Goal: Information Seeking & Learning: Learn about a topic

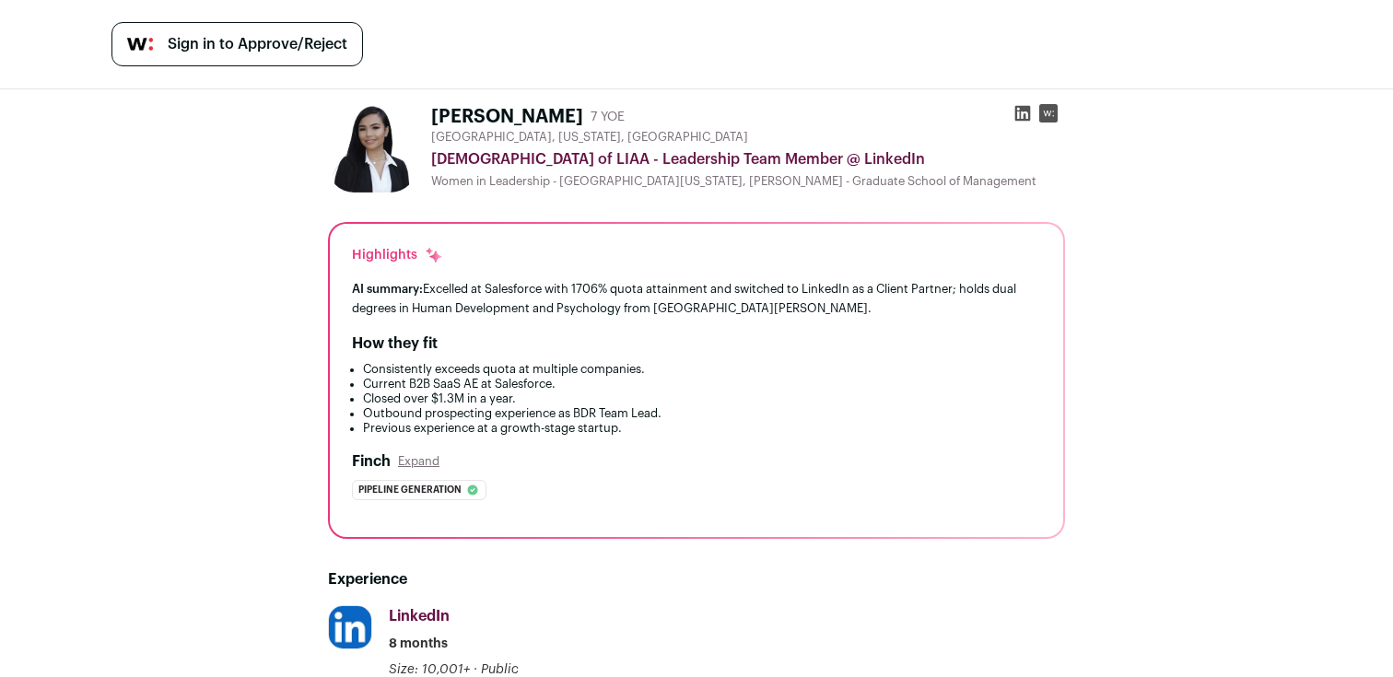
click at [389, 174] on img at bounding box center [372, 148] width 88 height 88
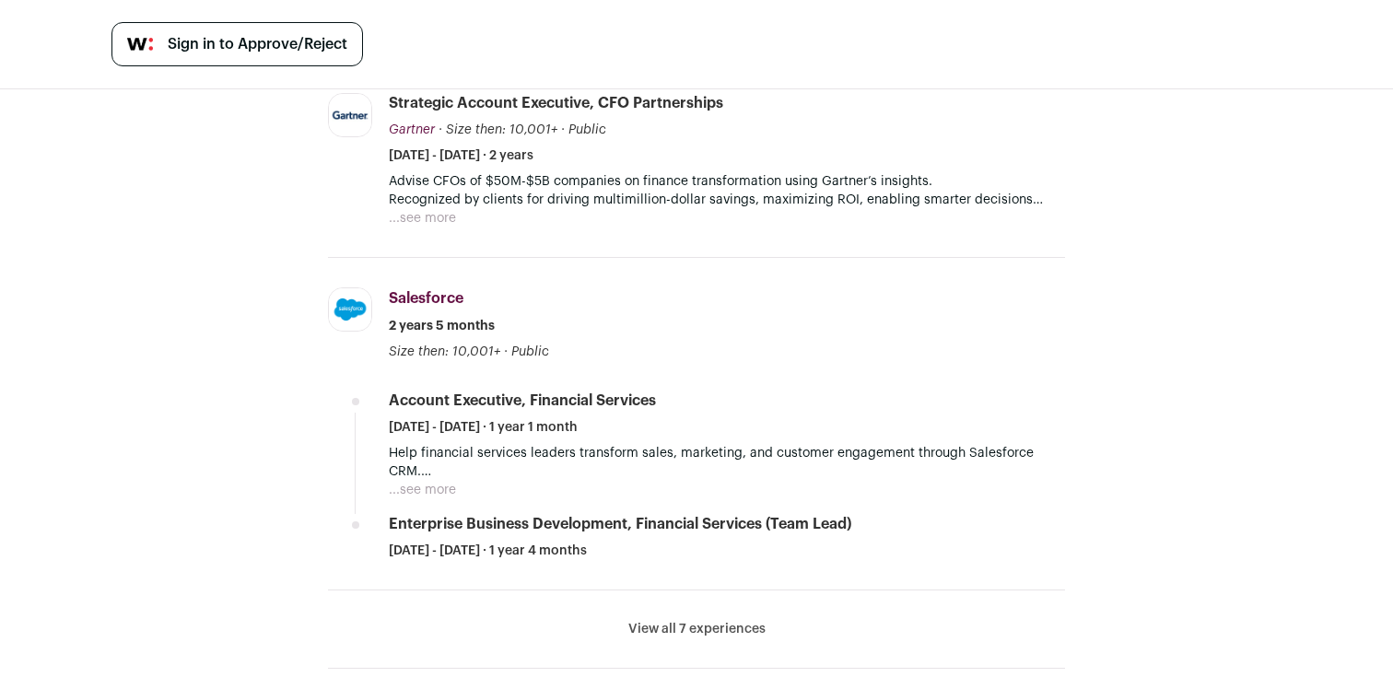
scroll to position [980, 0]
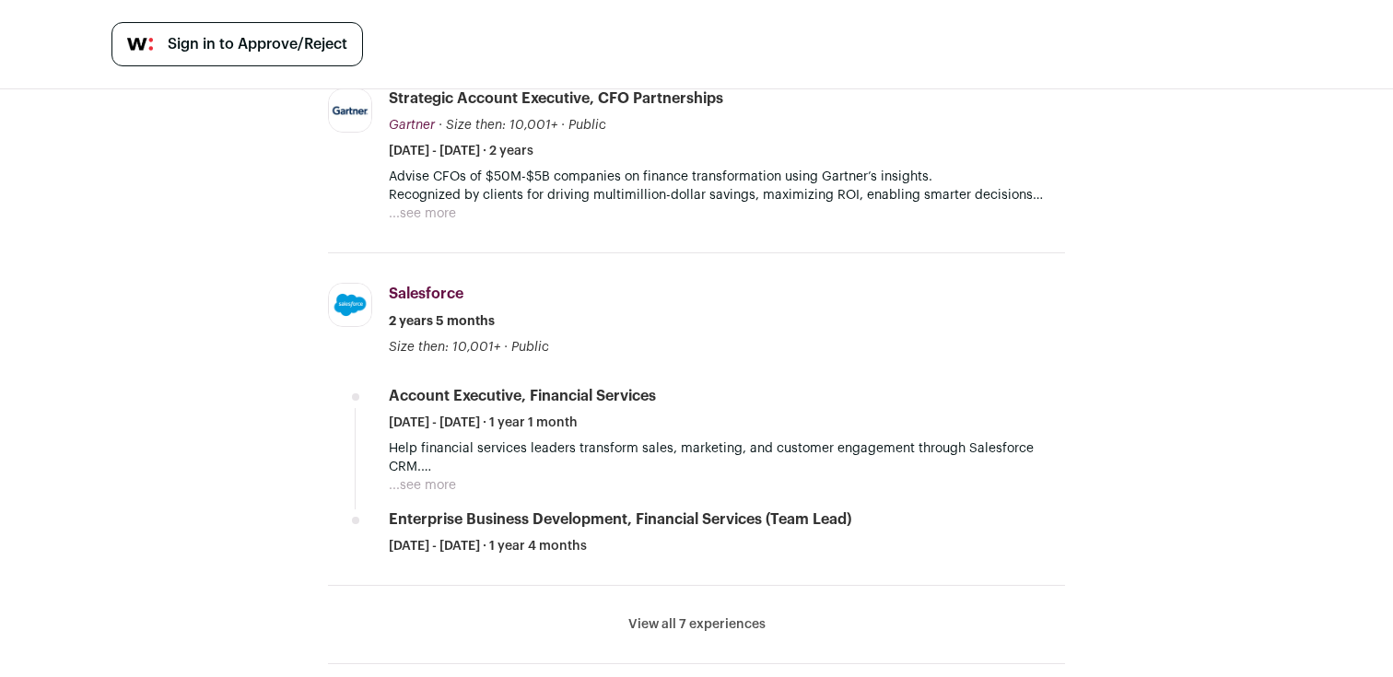
click at [701, 623] on button "View all 7 experiences" at bounding box center [696, 624] width 137 height 18
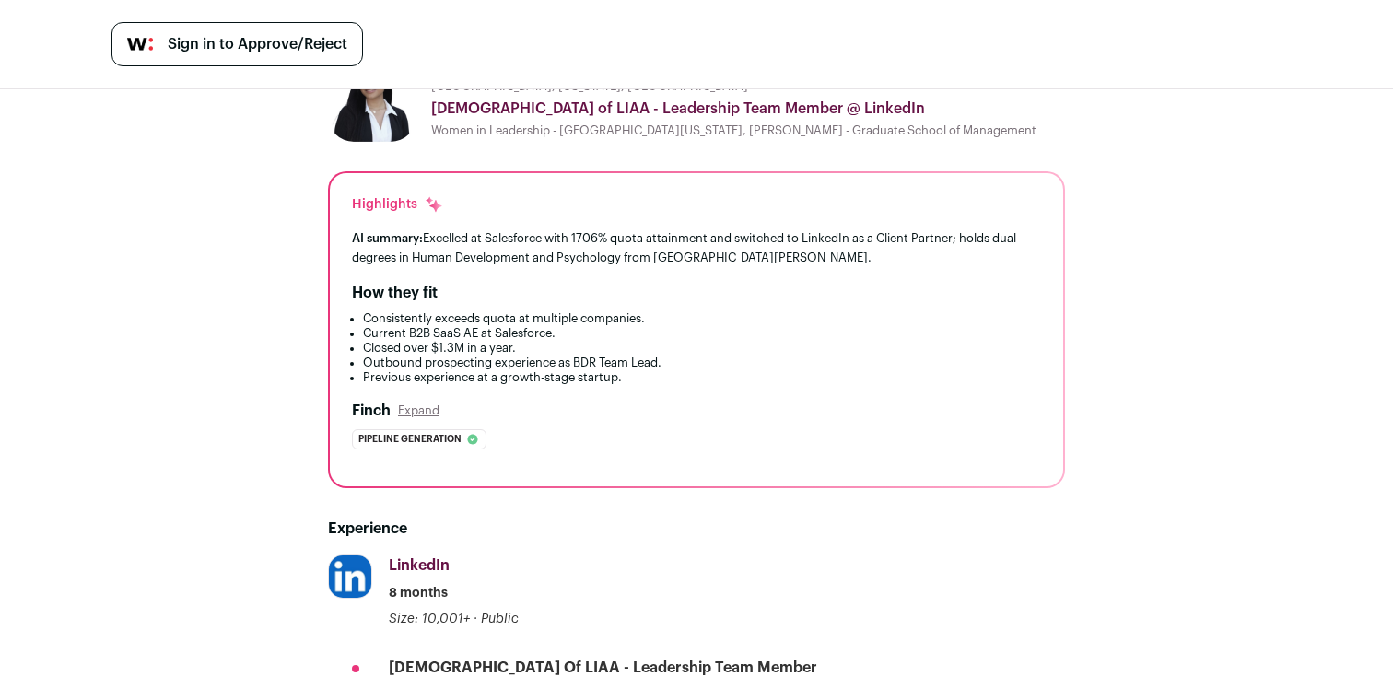
scroll to position [25, 0]
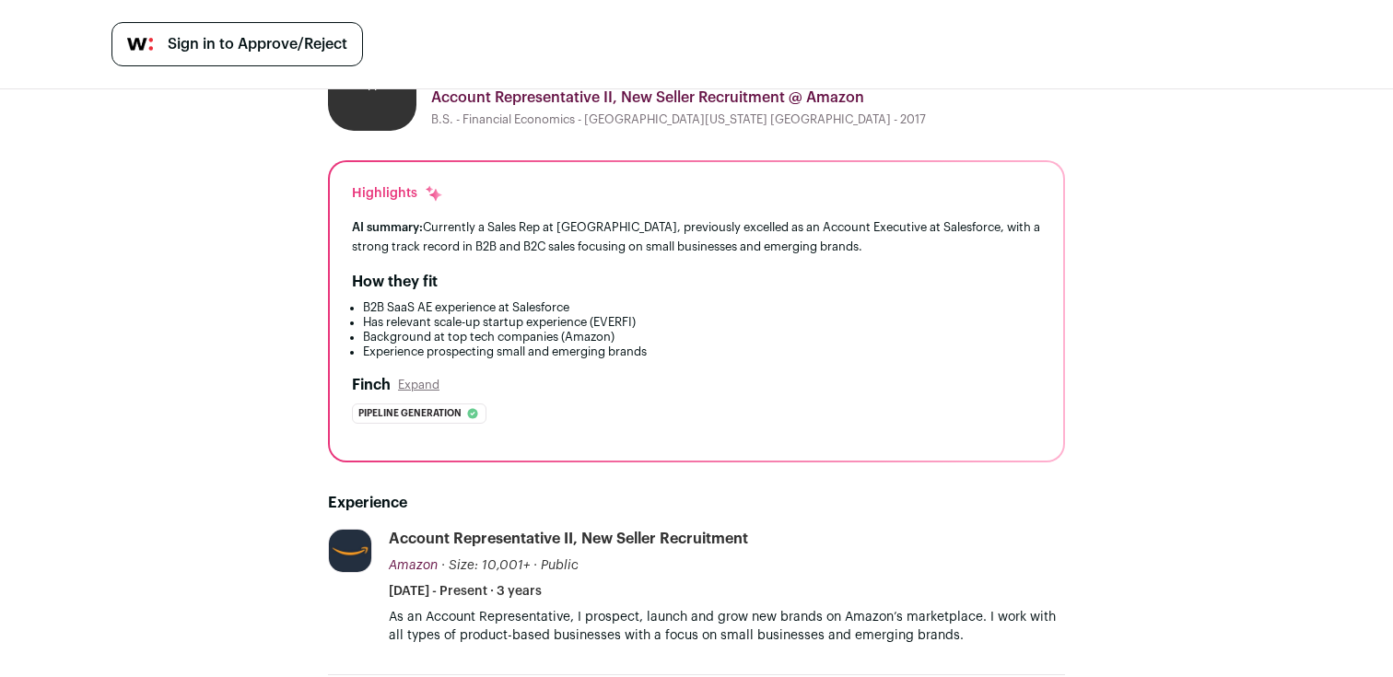
scroll to position [67, 0]
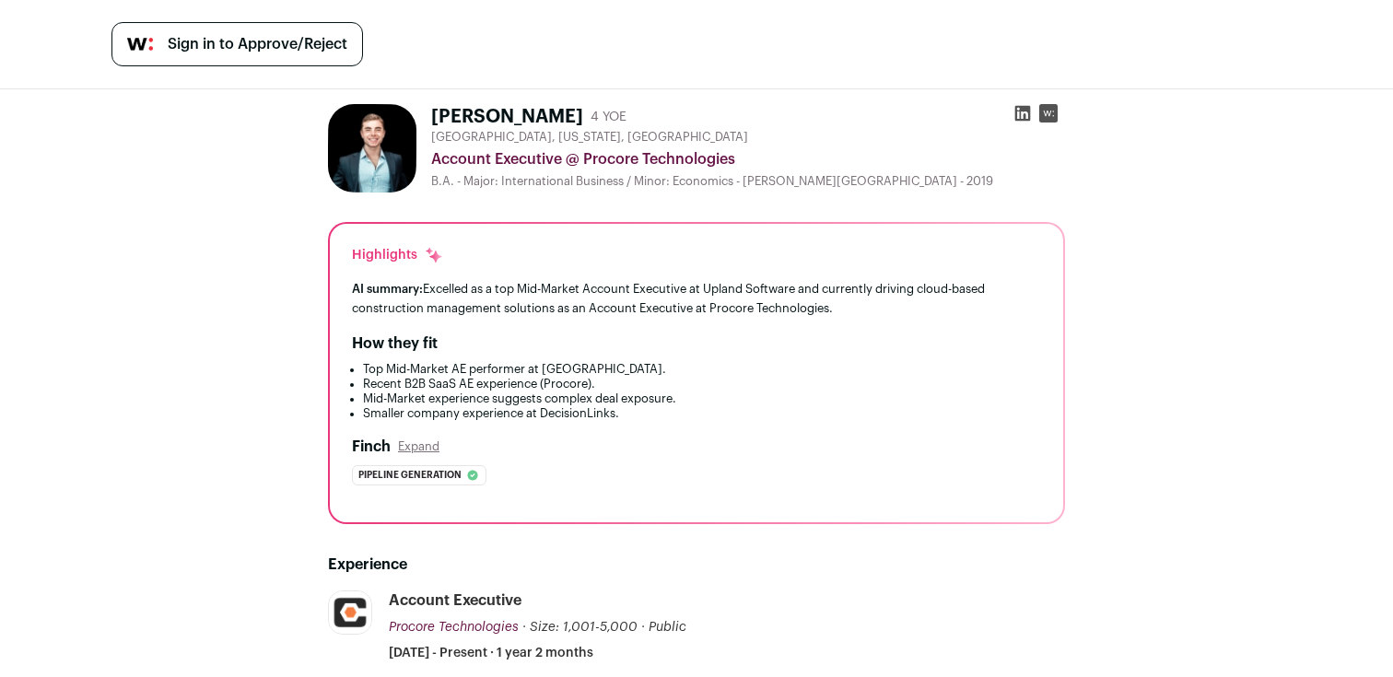
click at [368, 143] on img at bounding box center [372, 148] width 88 height 88
click at [1019, 112] on icon at bounding box center [1023, 114] width 16 height 16
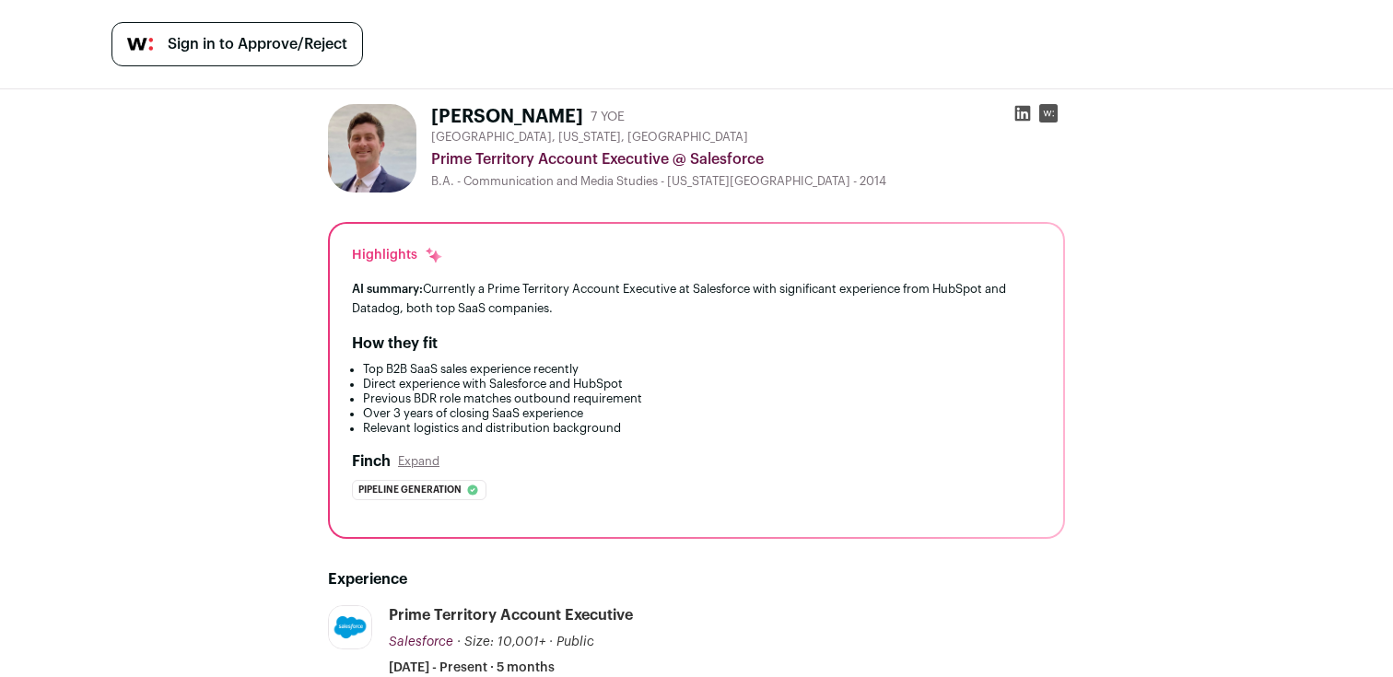
click at [389, 167] on img at bounding box center [372, 148] width 88 height 88
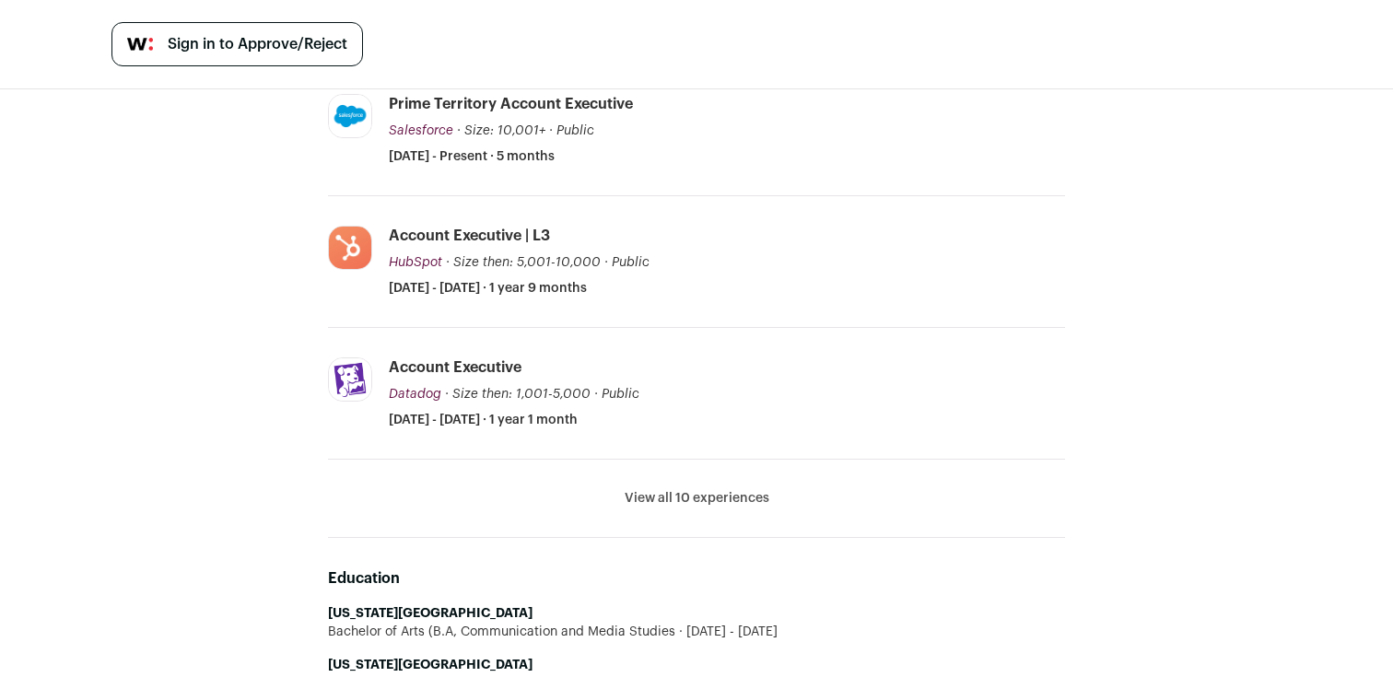
scroll to position [513, 0]
click at [649, 511] on li "View all 10 experiences View less" at bounding box center [696, 497] width 737 height 78
click at [650, 503] on button "View all 10 experiences" at bounding box center [697, 496] width 145 height 18
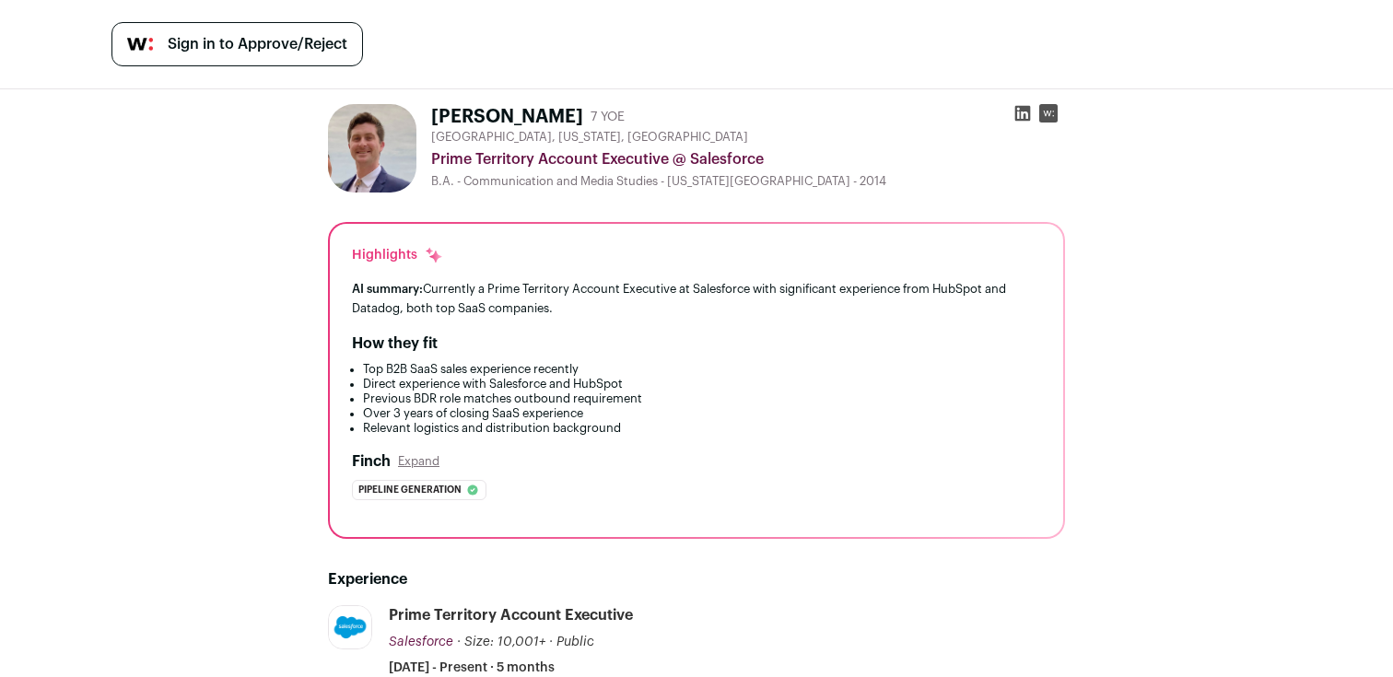
scroll to position [12, 0]
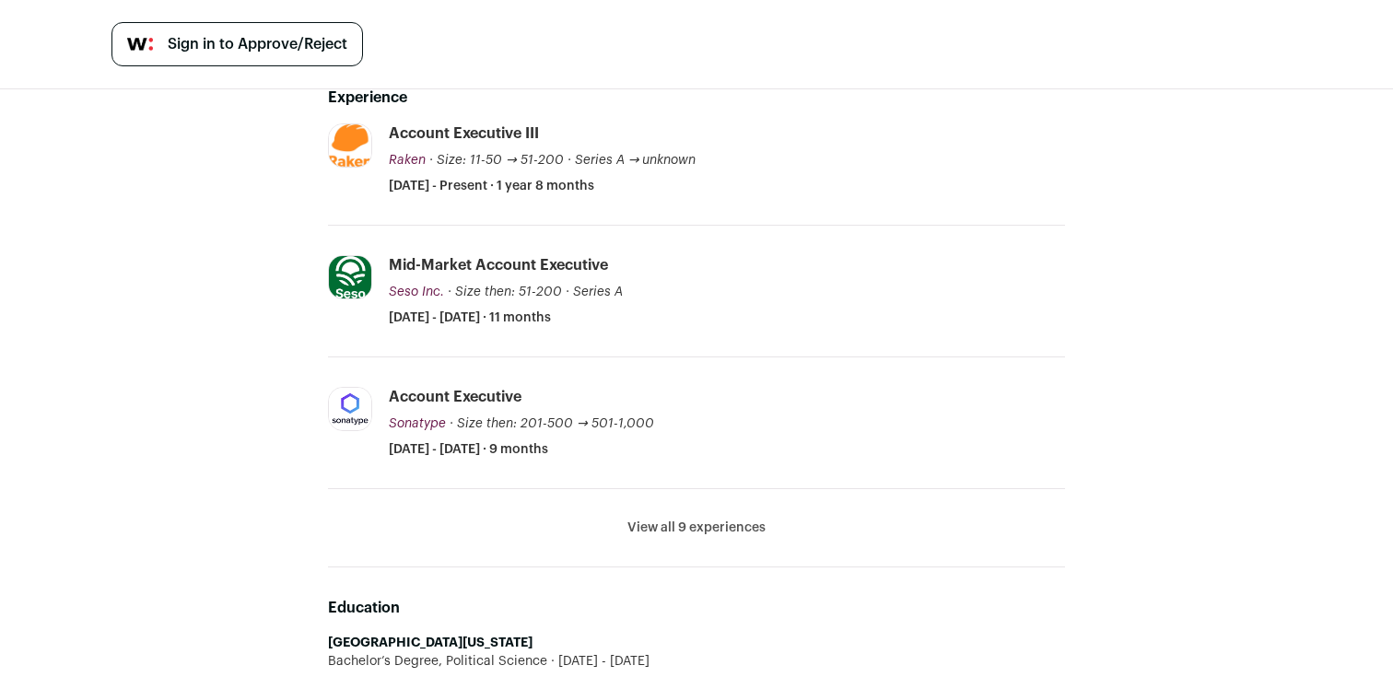
scroll to position [489, 0]
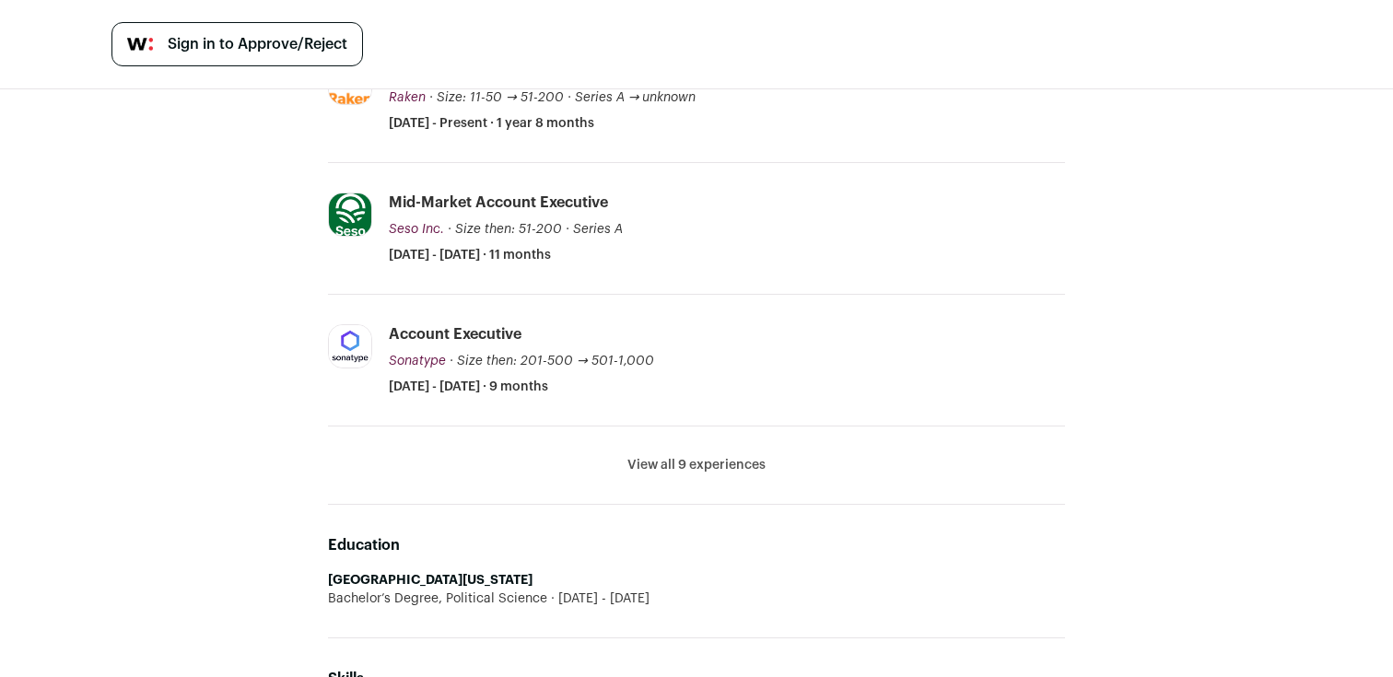
click at [729, 485] on li "View all 9 experiences View less" at bounding box center [696, 466] width 737 height 78
click at [729, 469] on button "View all 9 experiences" at bounding box center [696, 465] width 138 height 18
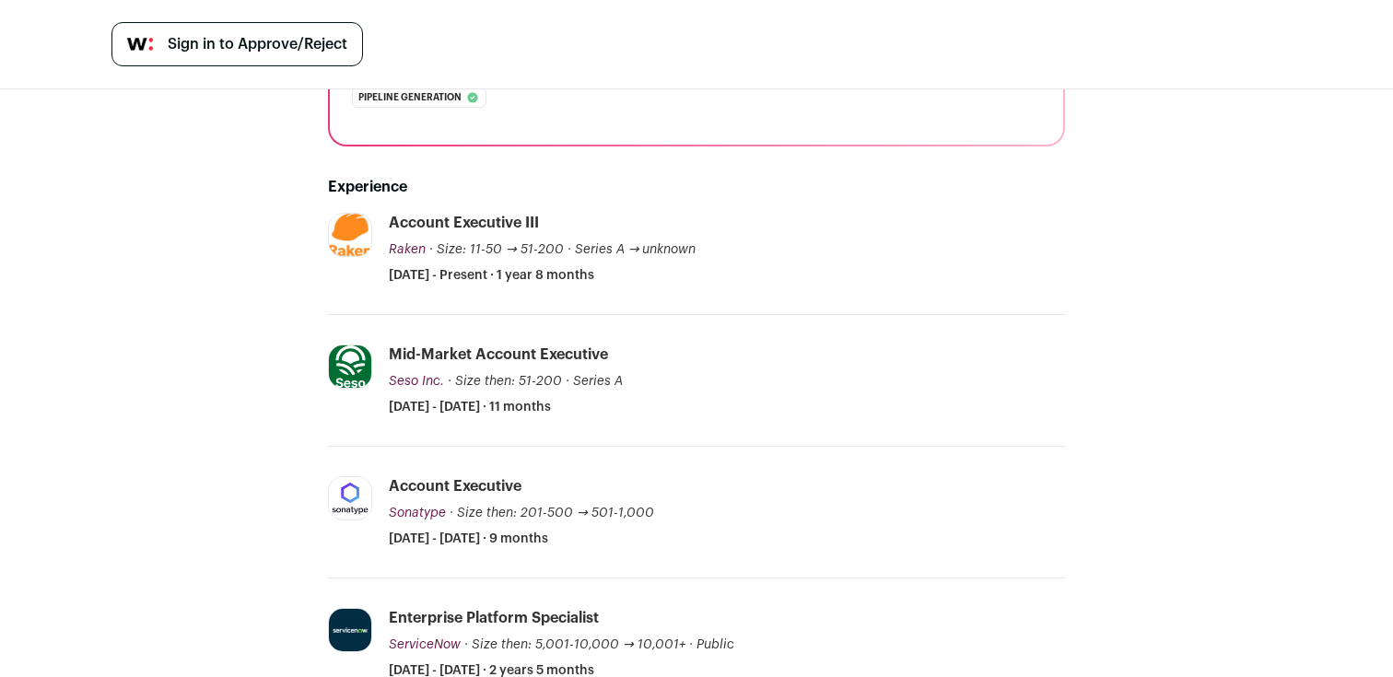
scroll to position [334, 0]
